Goal: Check status: Check status

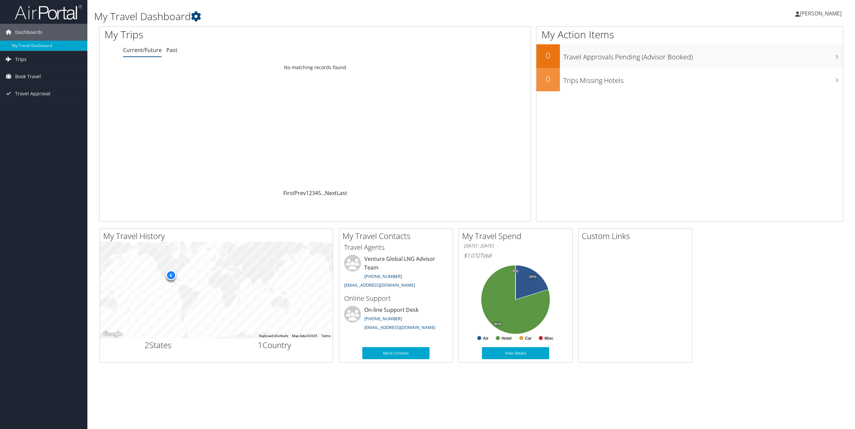
click at [14, 60] on link "Trips" at bounding box center [43, 59] width 87 height 17
click at [22, 82] on link "Past Trips" at bounding box center [43, 83] width 87 height 10
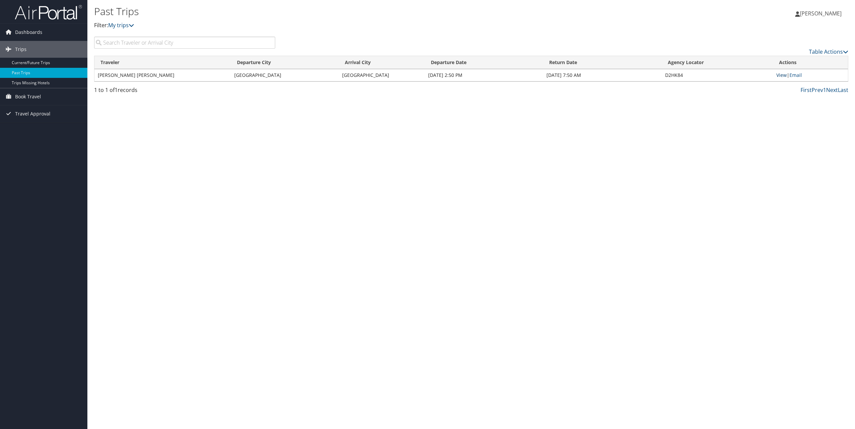
click at [780, 76] on link "View" at bounding box center [781, 75] width 10 height 6
click at [36, 84] on link "Trips Missing Hotels" at bounding box center [43, 83] width 87 height 10
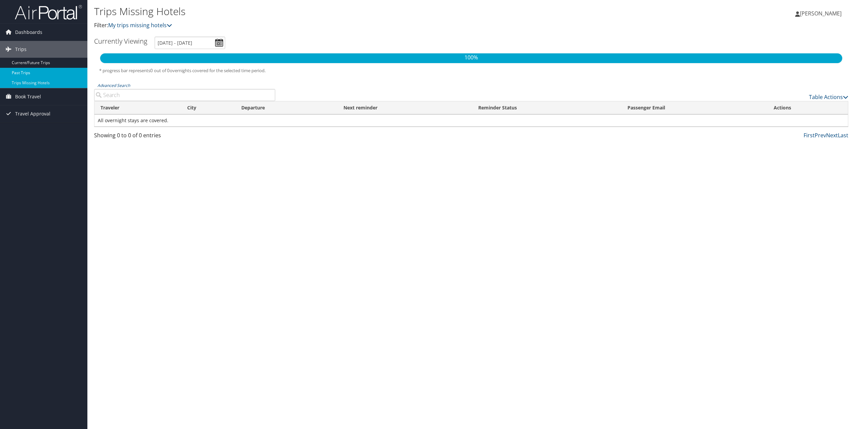
click at [28, 73] on link "Past Trips" at bounding box center [43, 73] width 87 height 10
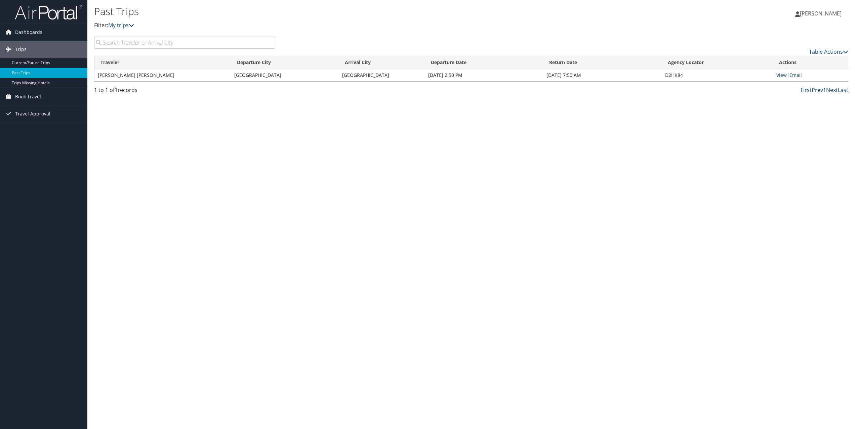
click at [781, 77] on link "View" at bounding box center [781, 75] width 10 height 6
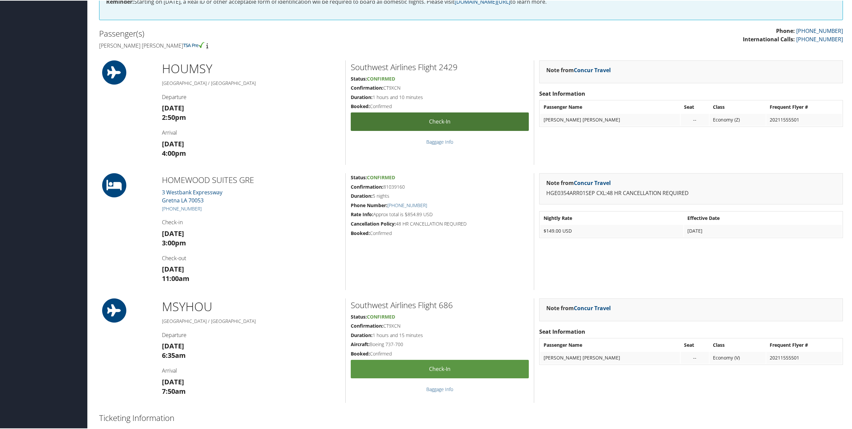
scroll to position [222, 0]
